Goal: Task Accomplishment & Management: Manage account settings

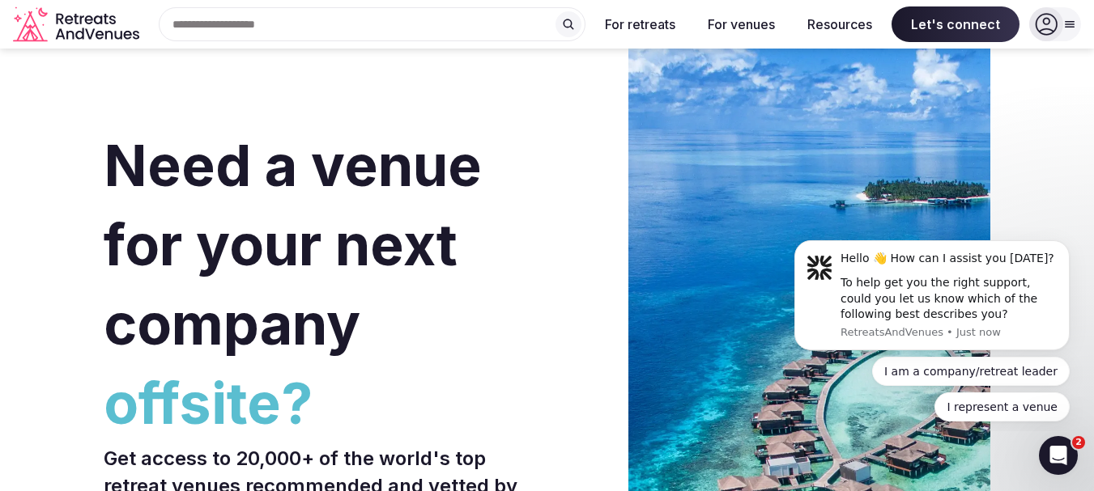
click at [1048, 21] on icon at bounding box center [1046, 24] width 23 height 23
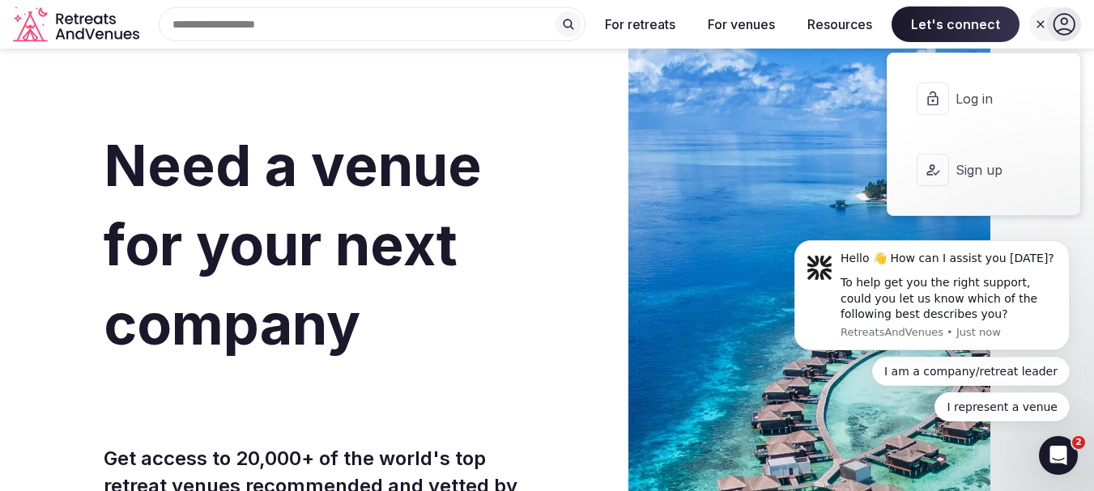
click at [986, 116] on button "Log in" at bounding box center [983, 98] width 167 height 65
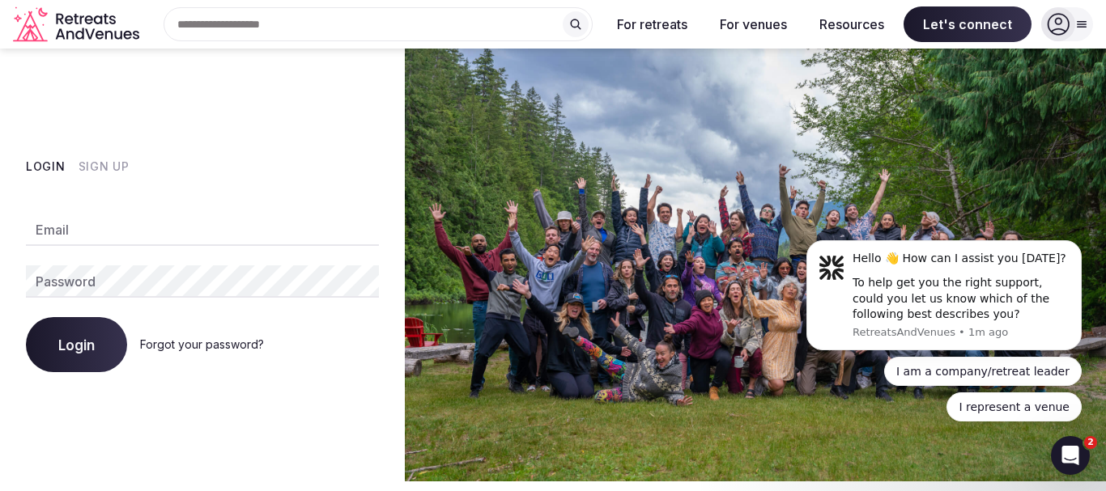
type input "**********"
click at [75, 343] on span "Login" at bounding box center [76, 345] width 36 height 16
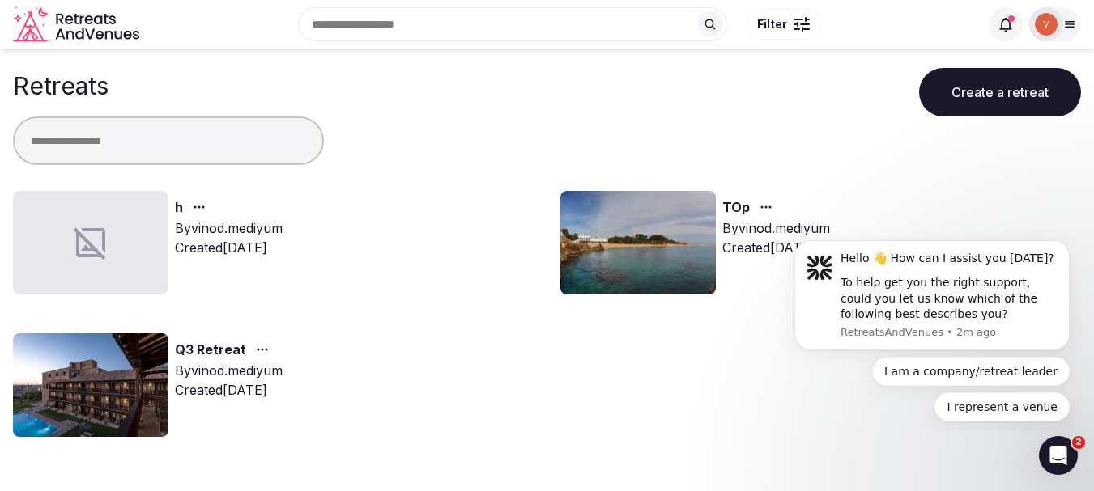
click at [742, 206] on link "TOp" at bounding box center [736, 208] width 28 height 21
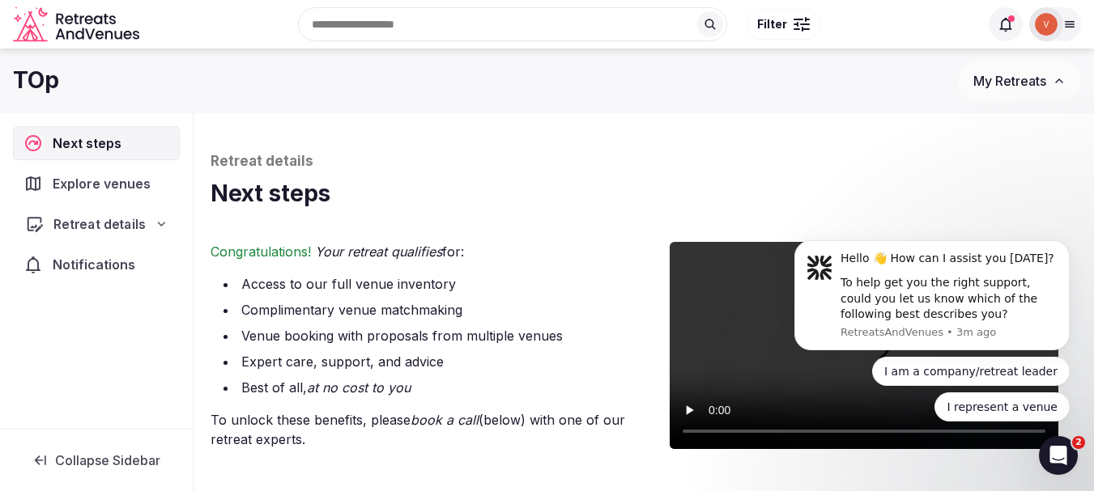
click at [119, 221] on span "Retreat details" at bounding box center [99, 224] width 92 height 19
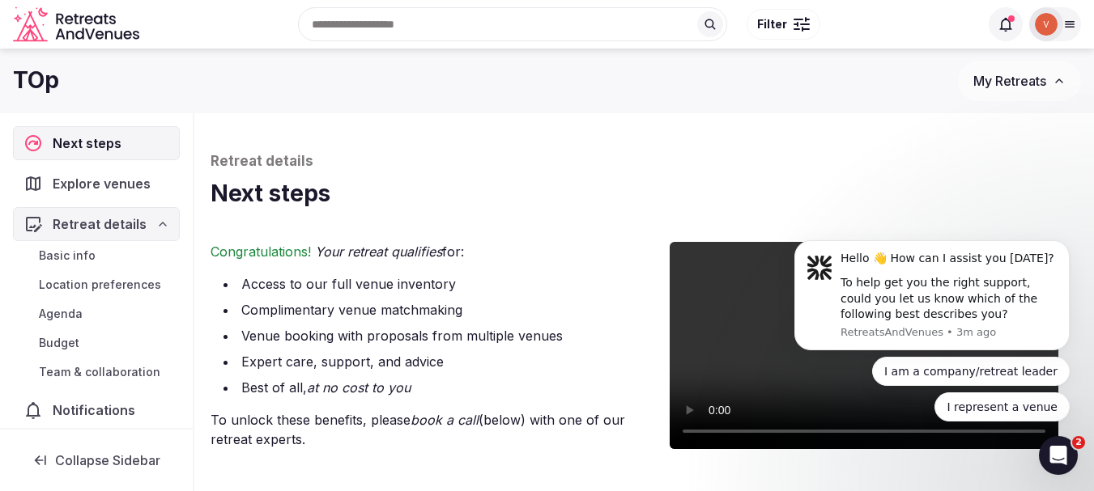
click at [63, 257] on span "Basic info" at bounding box center [67, 256] width 57 height 16
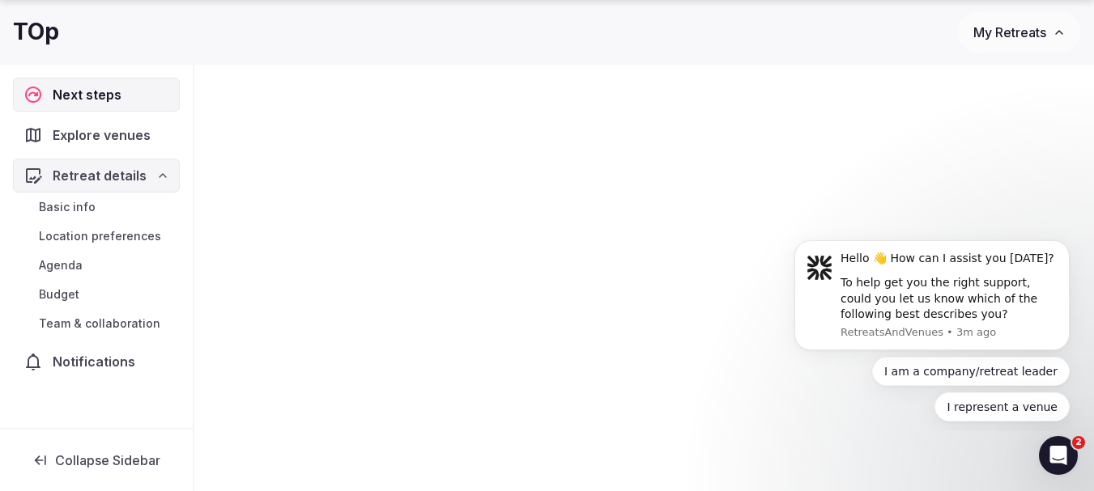
scroll to position [603, 0]
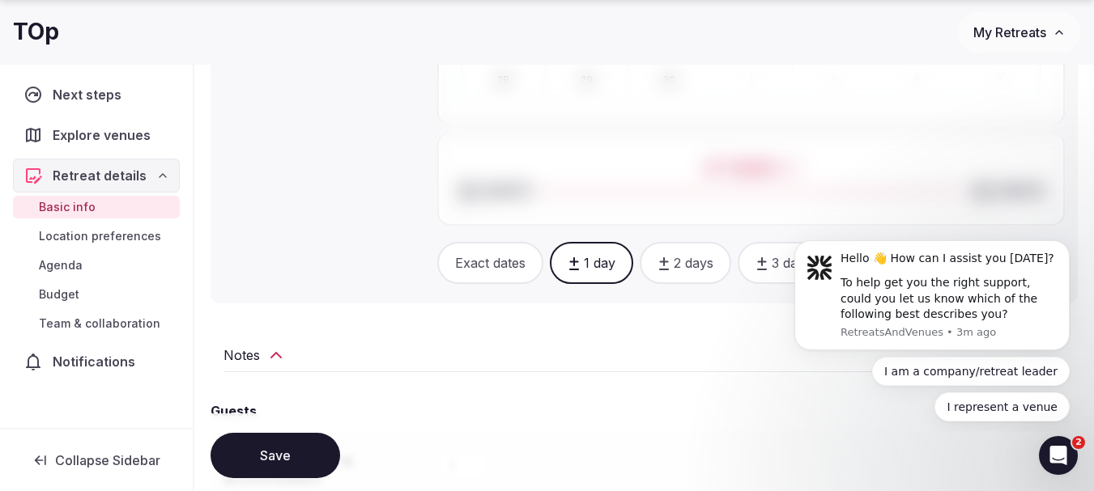
scroll to position [1079, 0]
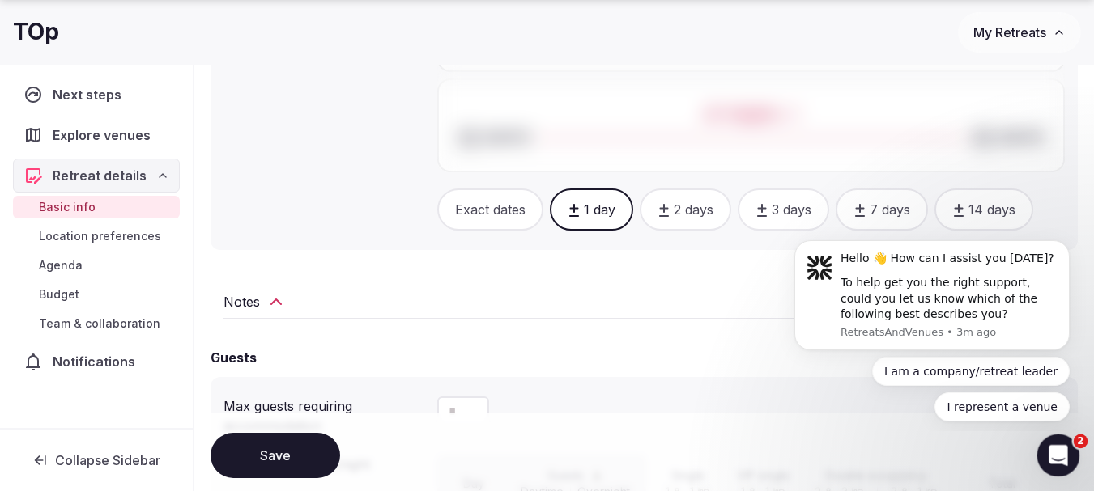
click at [1048, 448] on icon "Open Intercom Messenger" at bounding box center [1056, 453] width 27 height 27
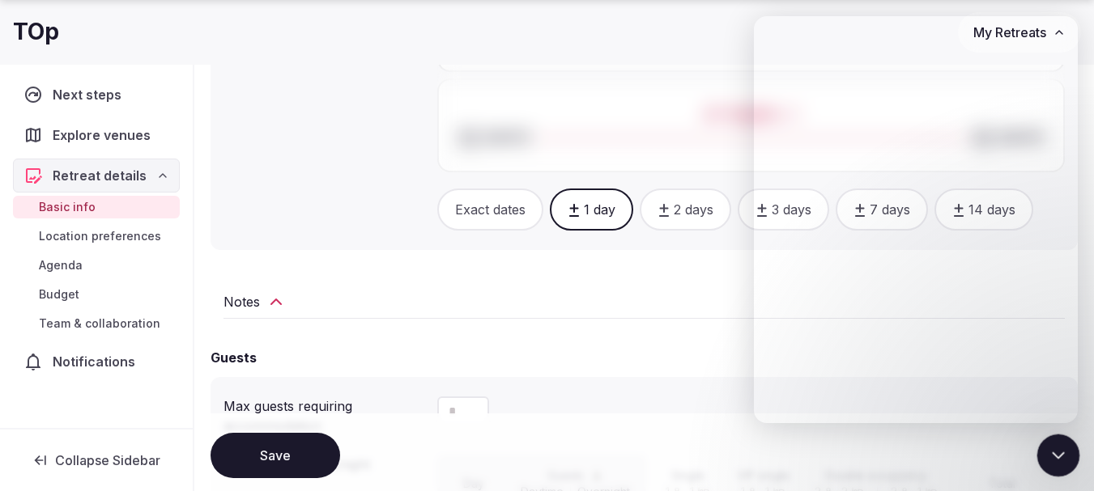
click at [1054, 451] on icon "Close Intercom Messenger" at bounding box center [1055, 453] width 19 height 19
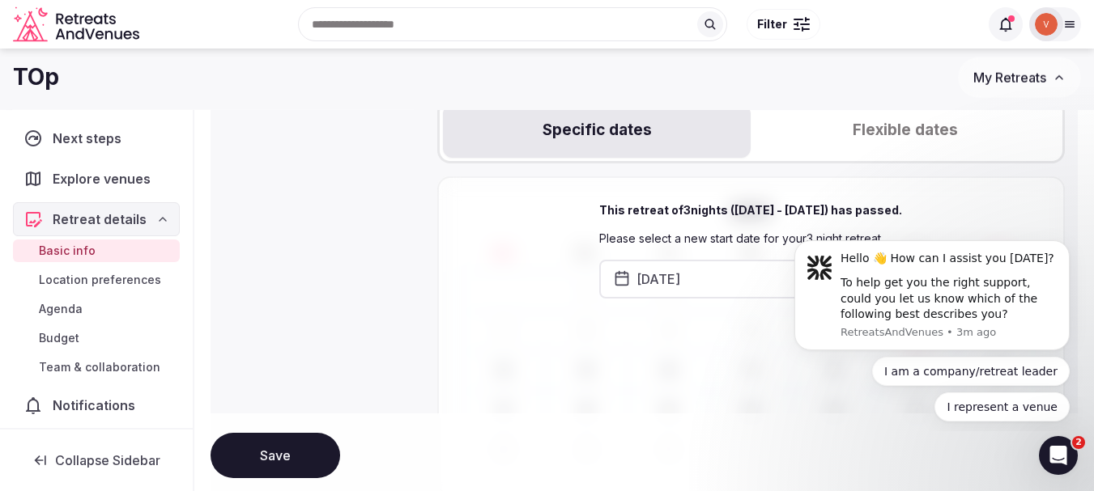
scroll to position [648, 0]
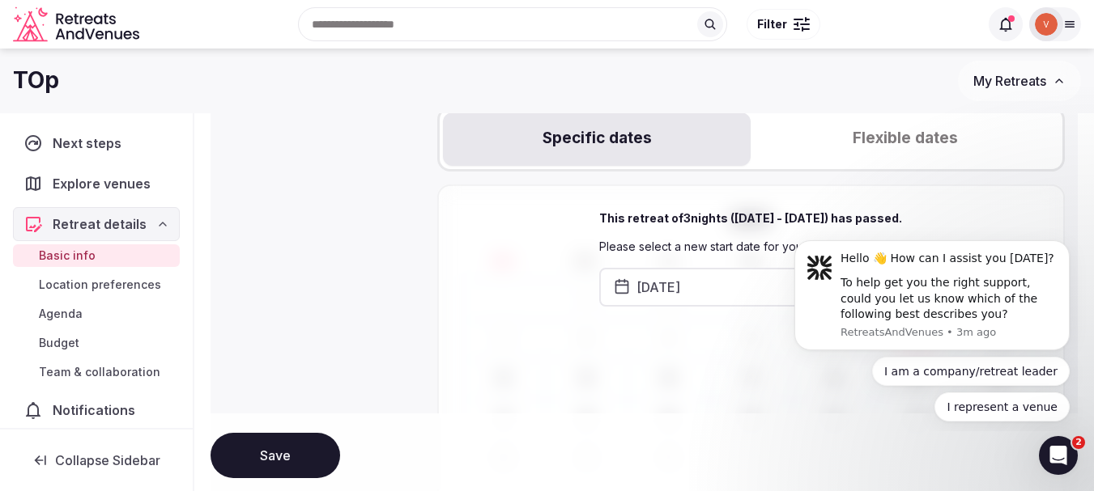
click at [689, 278] on button "[DATE]" at bounding box center [715, 287] width 233 height 39
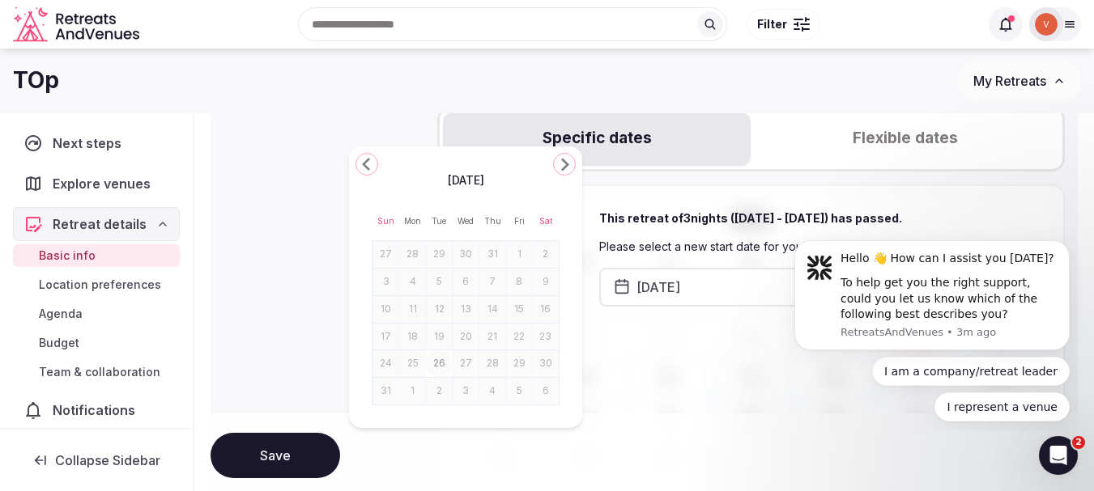
click at [562, 164] on icon "Go to the Next Month" at bounding box center [564, 164] width 19 height 19
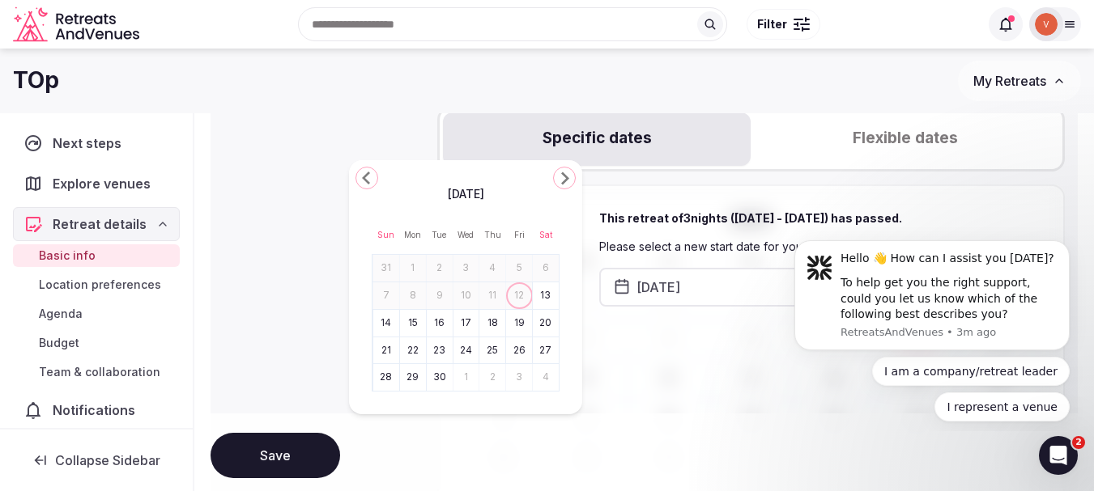
click at [491, 348] on button "25" at bounding box center [492, 350] width 23 height 23
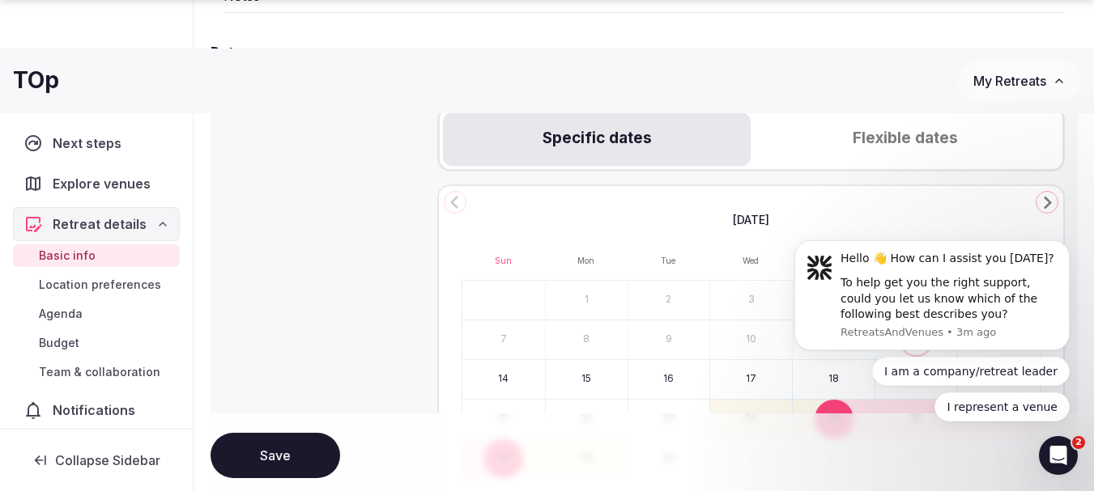
scroll to position [864, 0]
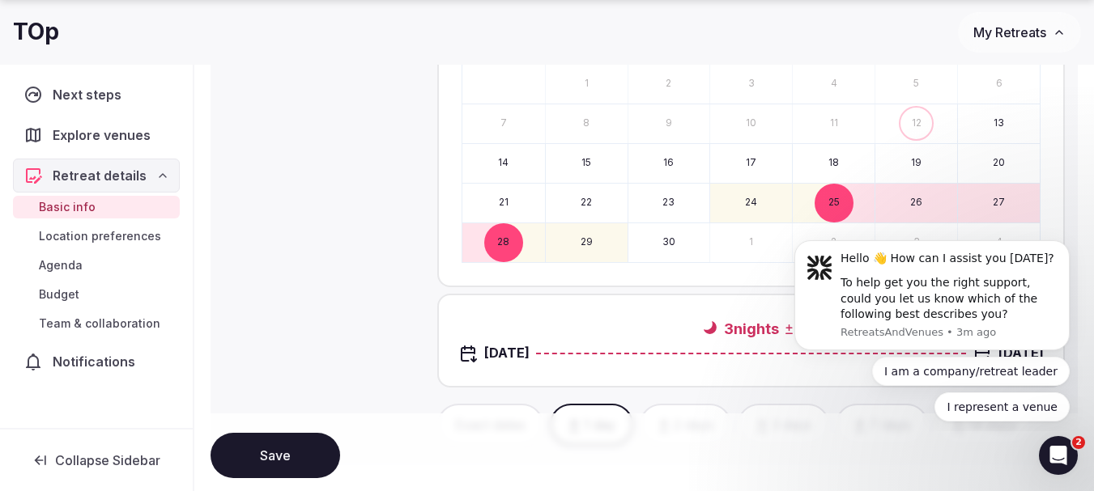
click at [589, 237] on button "29" at bounding box center [587, 242] width 82 height 39
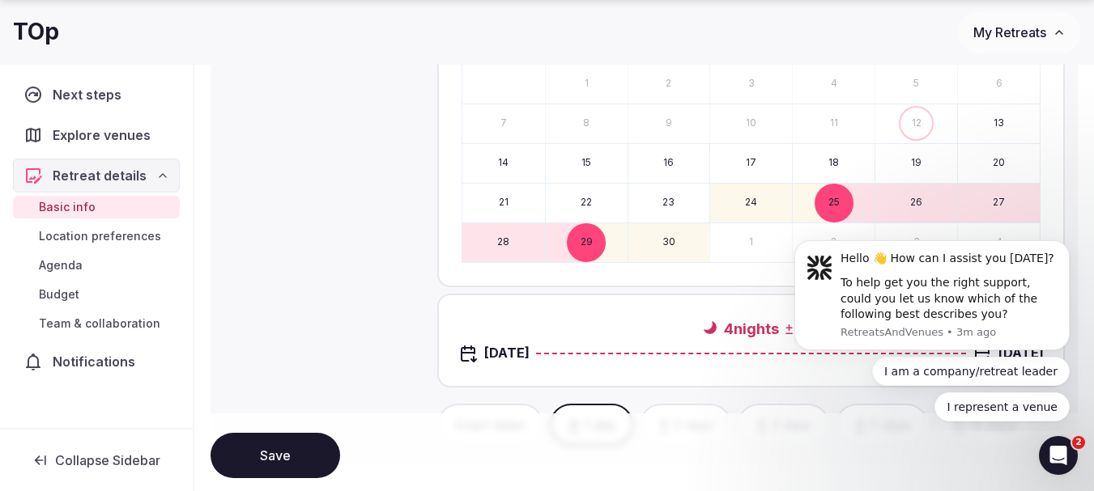
scroll to position [1079, 0]
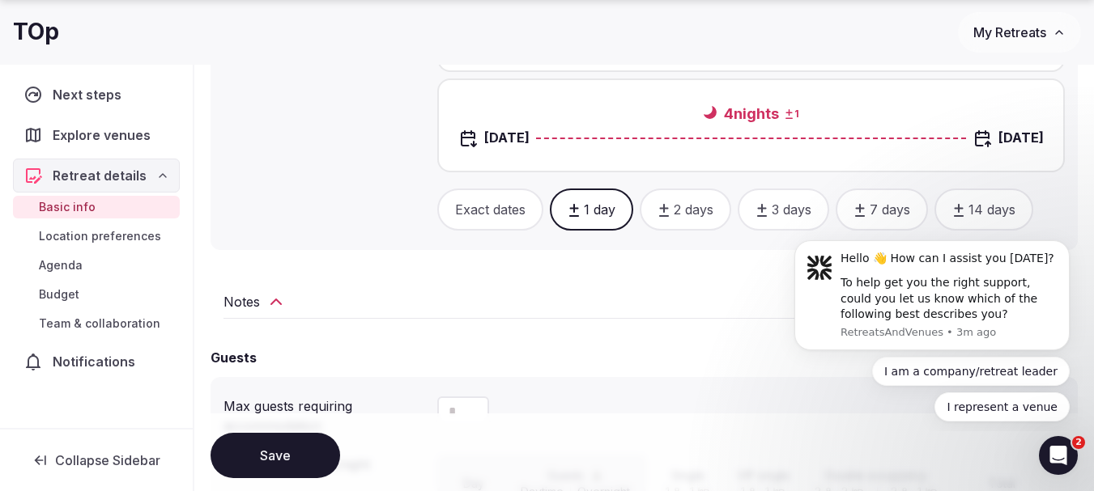
click at [1059, 449] on icon "Open Intercom Messenger" at bounding box center [1056, 453] width 27 height 27
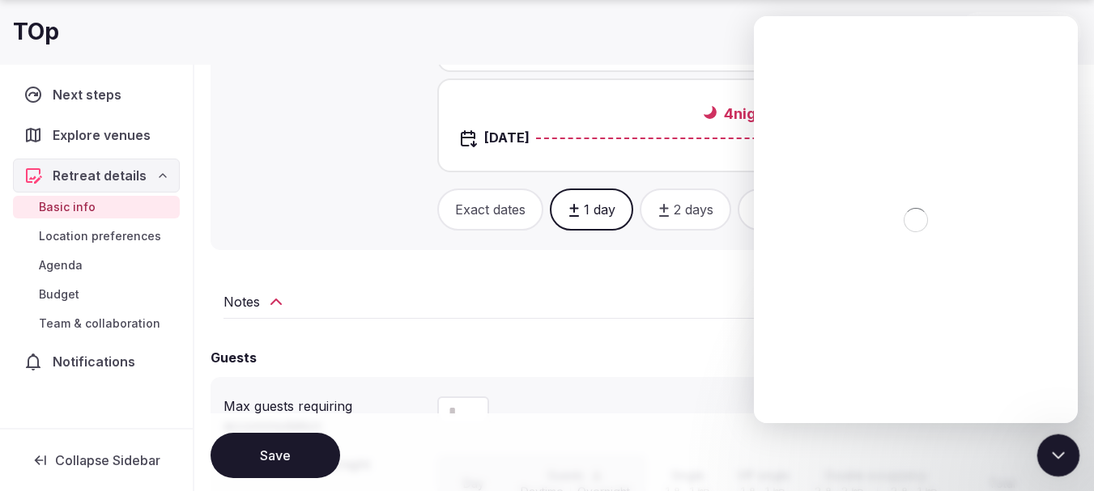
click at [1057, 440] on div "Close Intercom Messenger" at bounding box center [1055, 453] width 39 height 39
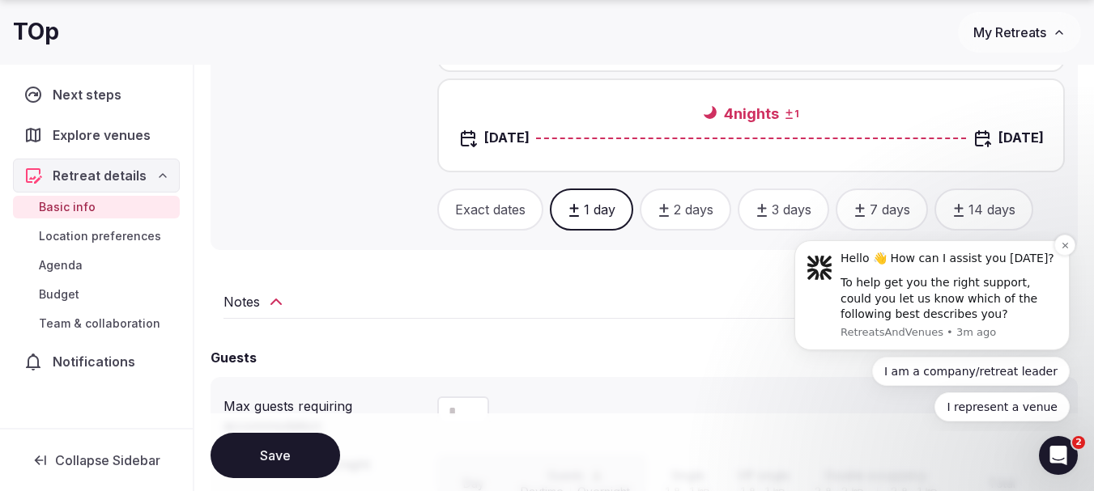
scroll to position [0, 0]
click at [1064, 246] on icon "Dismiss notification" at bounding box center [1064, 245] width 9 height 9
click at [1063, 244] on icon "Dismiss notification" at bounding box center [1064, 246] width 6 height 6
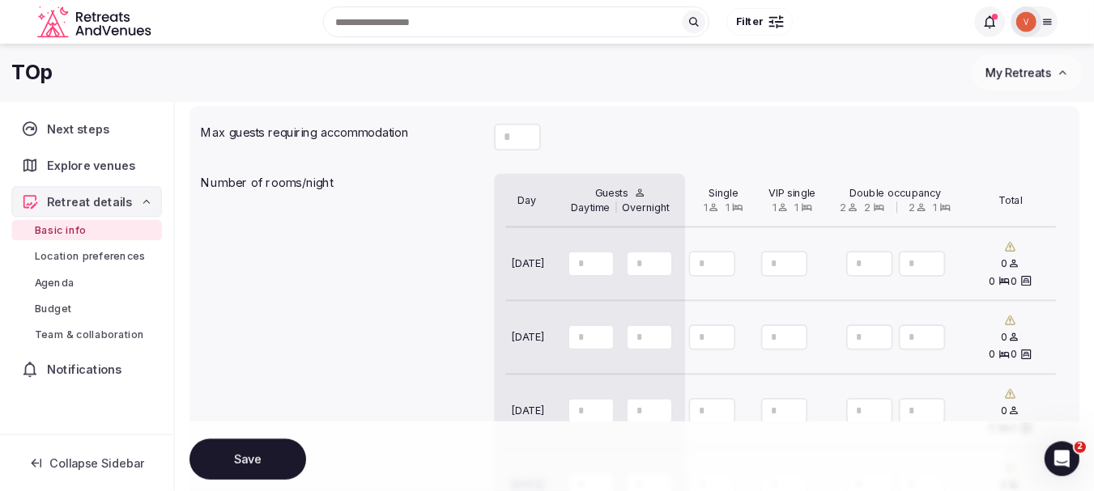
scroll to position [1338, 0]
